Goal: Complete application form: Complete application form

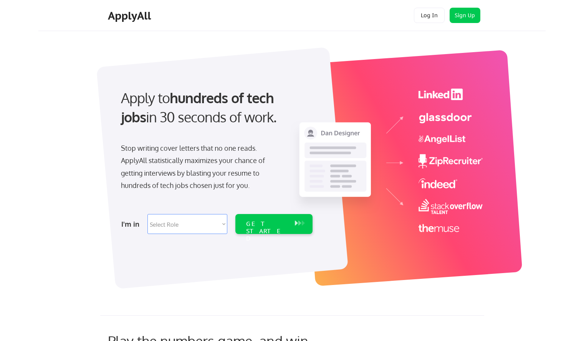
click at [184, 225] on select "Select Role Software Engineering Product Management Customer Success Sales UI/U…" at bounding box center [188, 224] width 80 height 20
select select ""product""
click at [148, 214] on select "Select Role Software Engineering Product Management Customer Success Sales UI/U…" at bounding box center [188, 224] width 80 height 20
select select ""product""
click at [282, 216] on div "GET STARTED" at bounding box center [266, 224] width 49 height 20
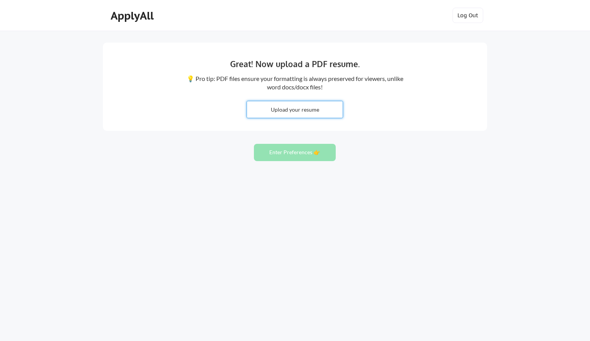
click at [277, 108] on input "file" at bounding box center [295, 109] width 96 height 17
type input "C:\fakepath\[PERSON_NAME] - Resume EQUITY PROGRAM.pdf"
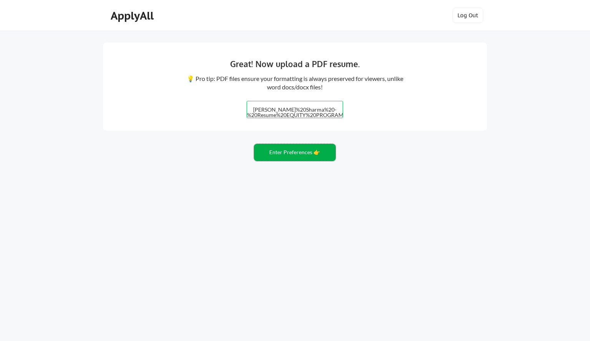
click at [301, 152] on button "Enter Preferences 👉" at bounding box center [295, 152] width 82 height 17
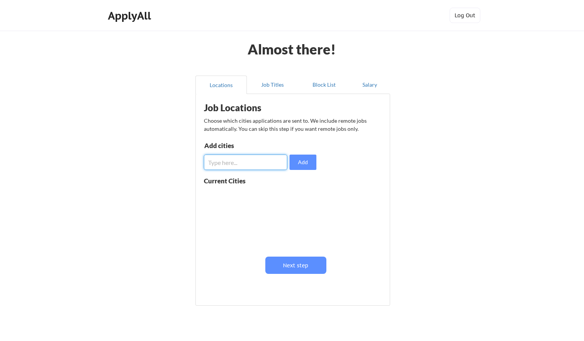
click at [282, 160] on input "input" at bounding box center [245, 162] width 83 height 15
type input "Bay Area"
click at [298, 166] on button "Add" at bounding box center [303, 162] width 27 height 15
click at [253, 165] on input "input" at bounding box center [245, 162] width 83 height 15
type input "fremont, CA"
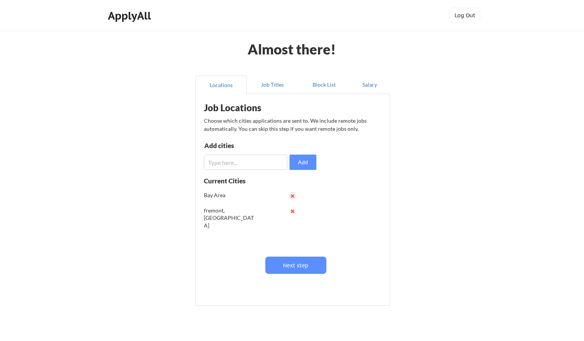
click at [293, 196] on button at bounding box center [293, 196] width 6 height 6
click at [293, 197] on button at bounding box center [293, 196] width 6 height 6
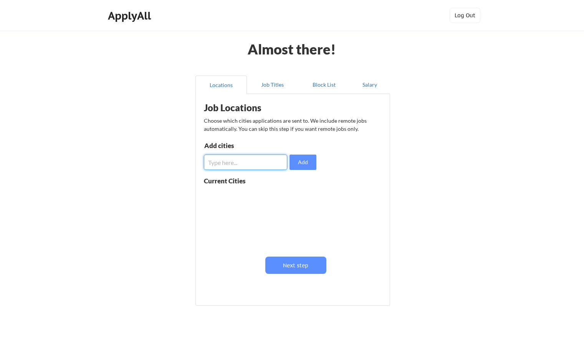
click at [272, 161] on input "input" at bounding box center [245, 162] width 83 height 15
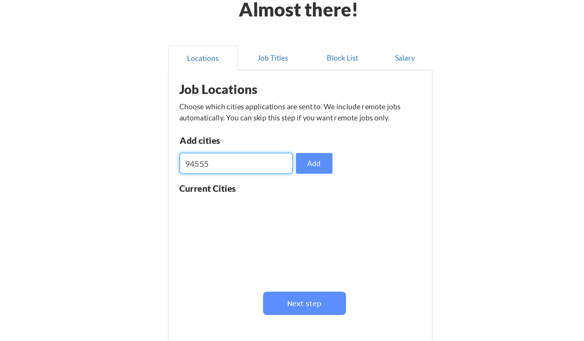
type input "94555"
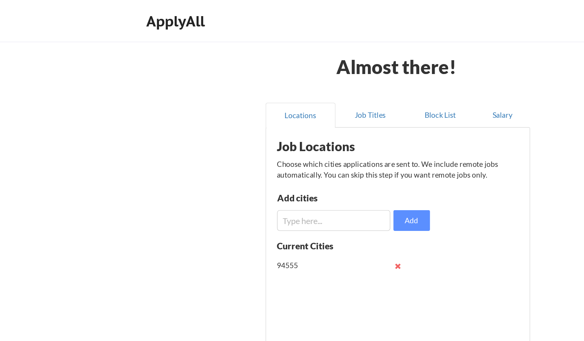
click at [294, 197] on button at bounding box center [293, 196] width 6 height 6
click at [257, 166] on input "input" at bounding box center [245, 162] width 83 height 15
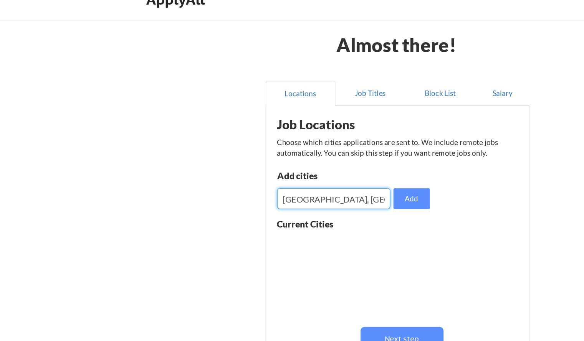
type input "Bay Area, CA"
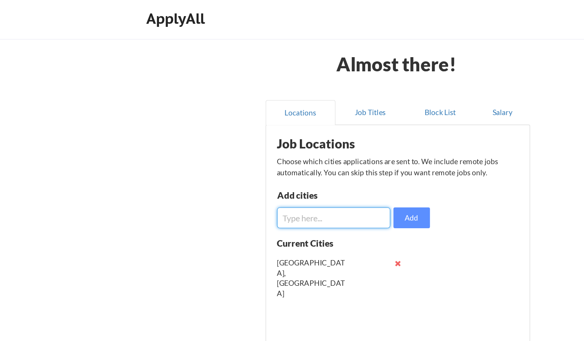
click at [257, 163] on input "input" at bounding box center [245, 162] width 83 height 15
type input "Oakland, CA"
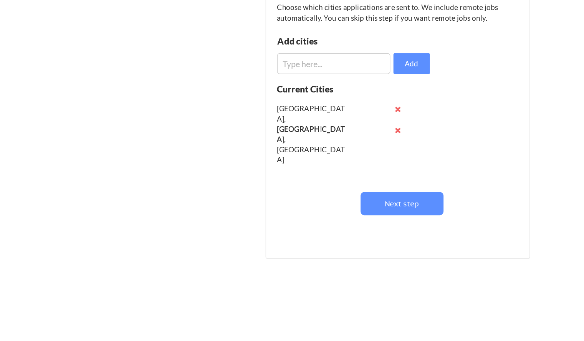
scroll to position [35, 0]
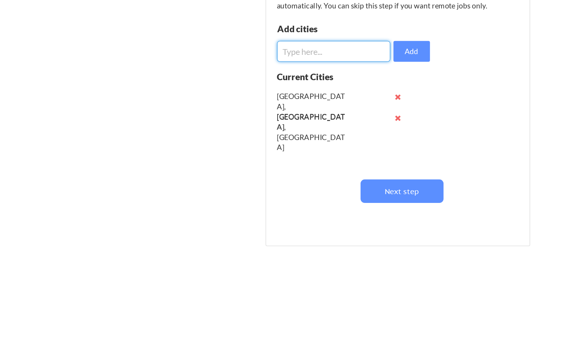
click at [229, 129] on input "input" at bounding box center [245, 127] width 83 height 15
type input "San Jose, CA"
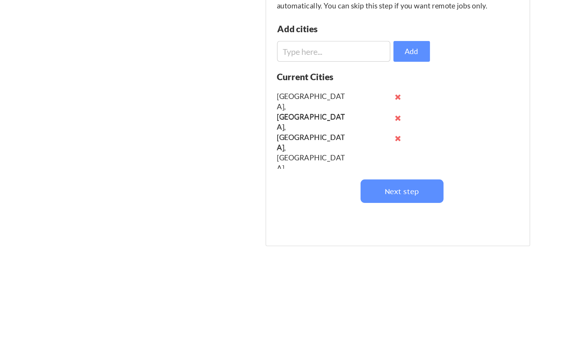
scroll to position [0, 0]
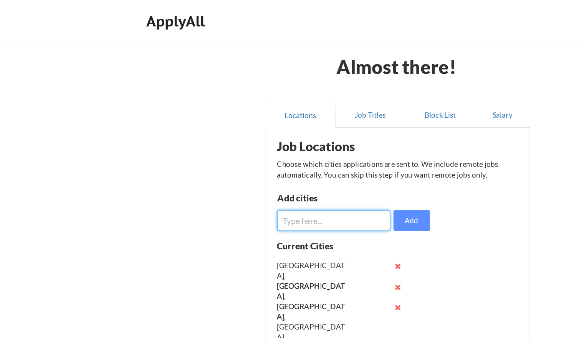
click at [252, 163] on input "input" at bounding box center [245, 162] width 83 height 15
type input "L"
type input "Palo Alto, CA"
click at [252, 163] on input "input" at bounding box center [245, 162] width 83 height 15
type input "California"
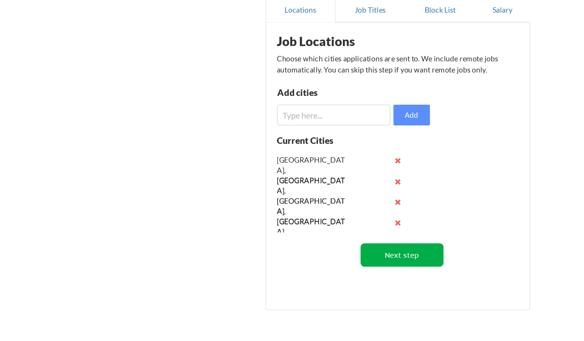
click at [289, 265] on button "Next step" at bounding box center [295, 265] width 61 height 17
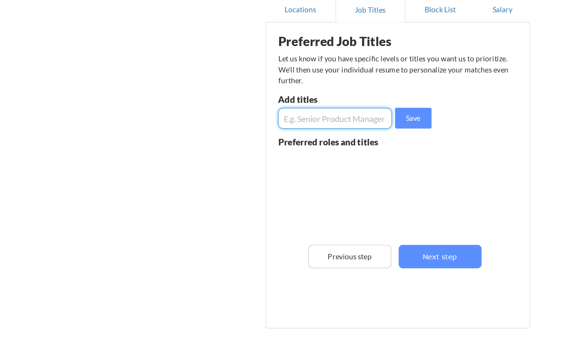
click at [245, 162] on input "input" at bounding box center [247, 164] width 84 height 15
type input "Product Manager, Program Manager, Associate Director"
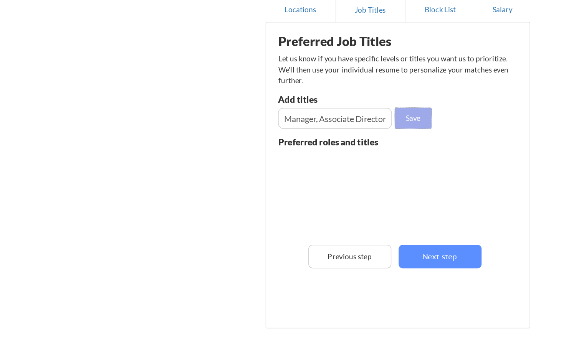
click at [305, 165] on button "Save" at bounding box center [304, 164] width 27 height 15
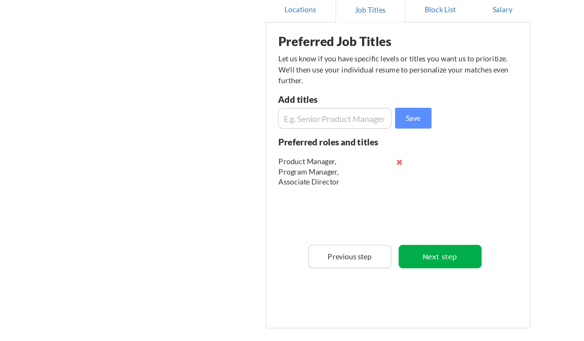
click at [329, 269] on button "Next step" at bounding box center [323, 266] width 61 height 17
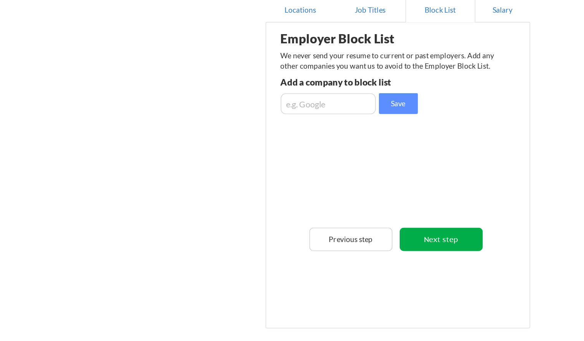
click at [331, 248] on button "Next step" at bounding box center [324, 253] width 61 height 17
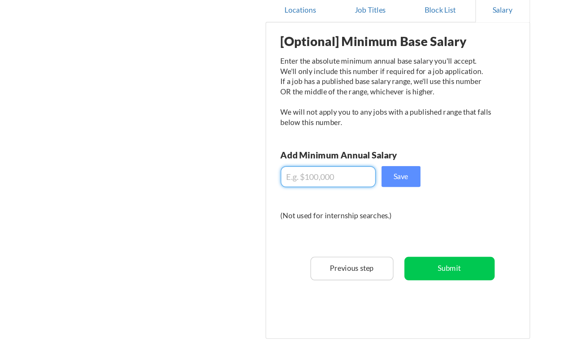
click at [257, 211] on input "input" at bounding box center [242, 207] width 70 height 15
type input "$90,000"
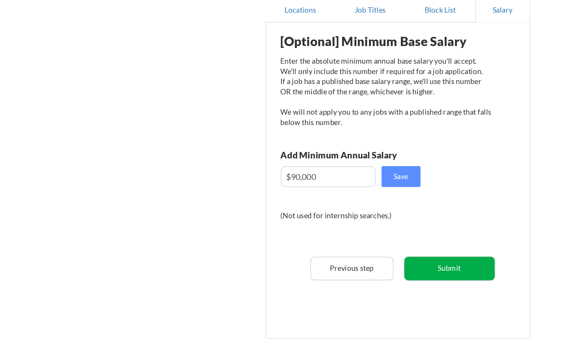
click at [345, 281] on button "Submit" at bounding box center [331, 275] width 66 height 17
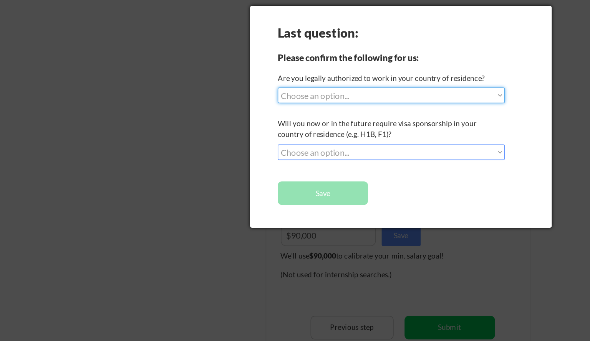
click at [280, 104] on select "Choose an option... Yes, I am a US Citizen Yes, I am a Canadian Citizen Yes, I …" at bounding box center [287, 105] width 167 height 12
select select ""yes__i_am_a_us_citizen""
click at [204, 99] on select "Choose an option... Yes, I am a US Citizen Yes, I am a Canadian Citizen Yes, I …" at bounding box center [287, 105] width 167 height 12
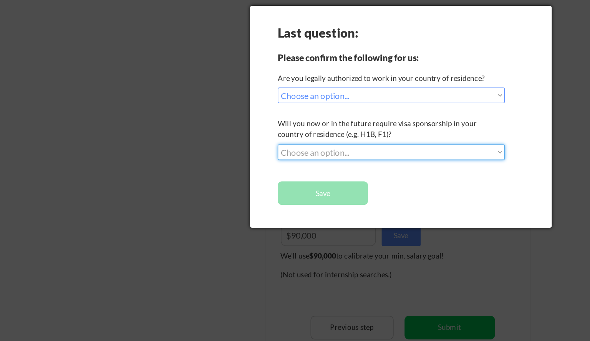
click at [267, 142] on select "Choose an option... No, I will not need sponsorship Yes, I will need sponsorship" at bounding box center [287, 147] width 167 height 12
select select ""no__i_will_not_need_sponsorship""
click at [204, 141] on select "Choose an option... No, I will not need sponsorship Yes, I will need sponsorship" at bounding box center [287, 147] width 167 height 12
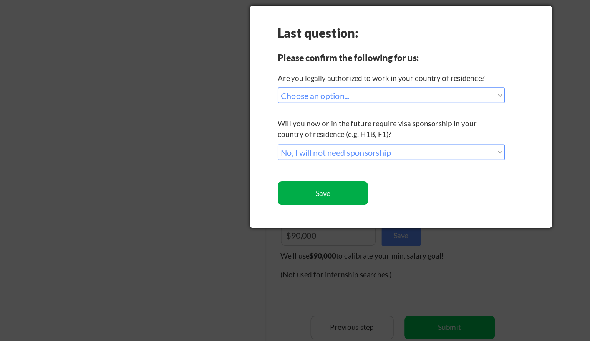
click at [254, 174] on button "Save" at bounding box center [237, 176] width 66 height 17
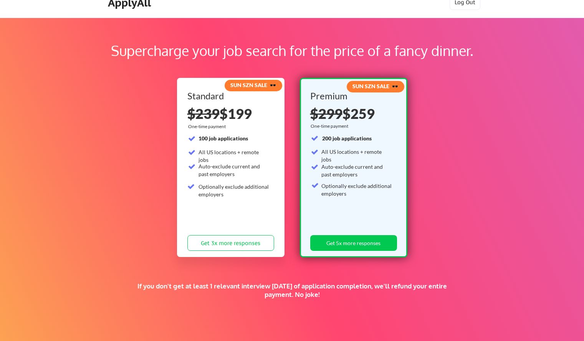
scroll to position [109, 0]
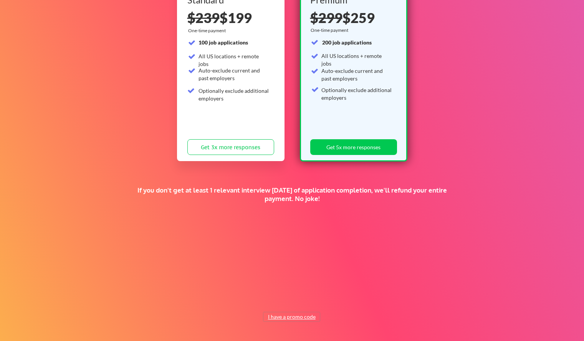
click at [295, 320] on button "I have a promo code" at bounding box center [292, 317] width 56 height 9
click at [284, 298] on input "input" at bounding box center [272, 300] width 71 height 16
paste input "TIMEISMONEY"
click at [284, 298] on input "input" at bounding box center [272, 300] width 71 height 16
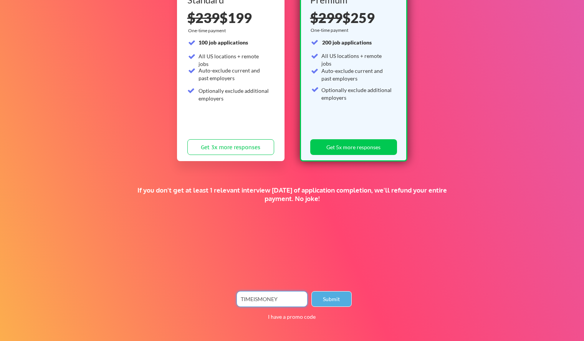
type input "TIMEISMONEY"
click at [330, 307] on button "Submit" at bounding box center [332, 300] width 40 height 16
click at [336, 299] on button "Submit" at bounding box center [332, 300] width 40 height 16
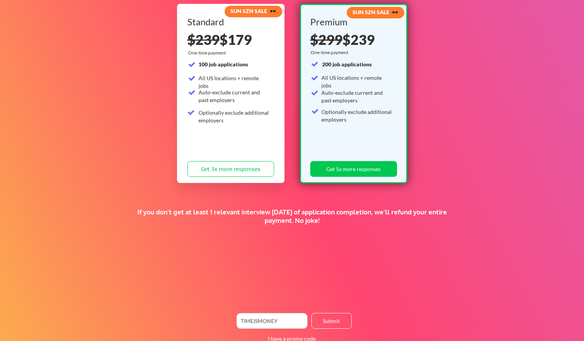
scroll to position [89, 0]
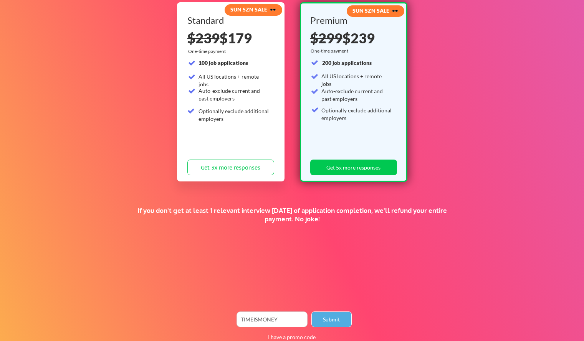
click at [333, 325] on button "Submit" at bounding box center [332, 320] width 40 height 16
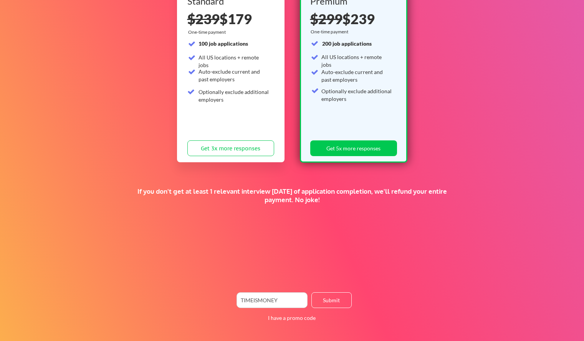
scroll to position [108, 0]
click at [309, 316] on button "I have a promo code" at bounding box center [292, 318] width 56 height 9
